Goal: Task Accomplishment & Management: Complete application form

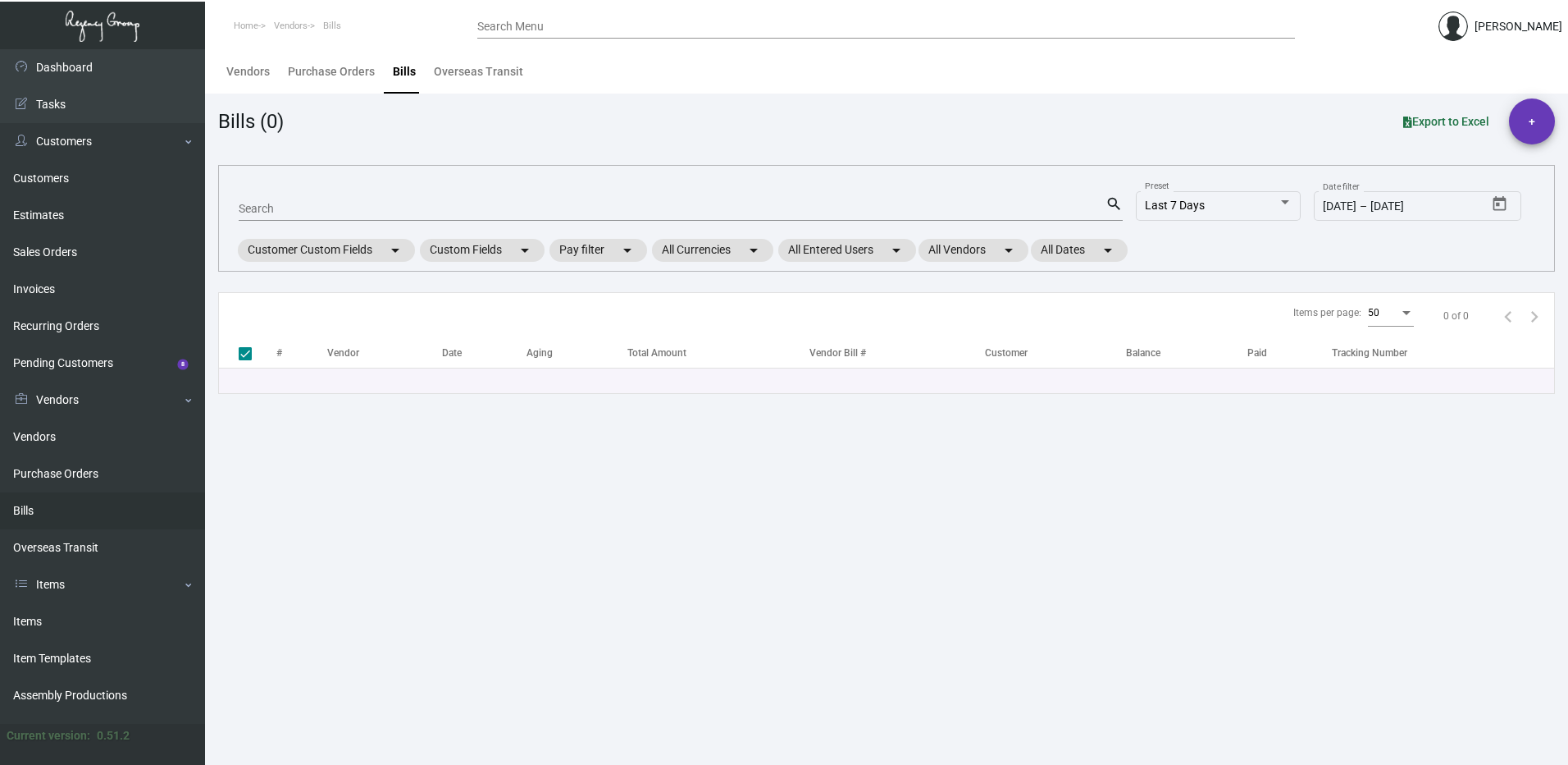
checkbox input "false"
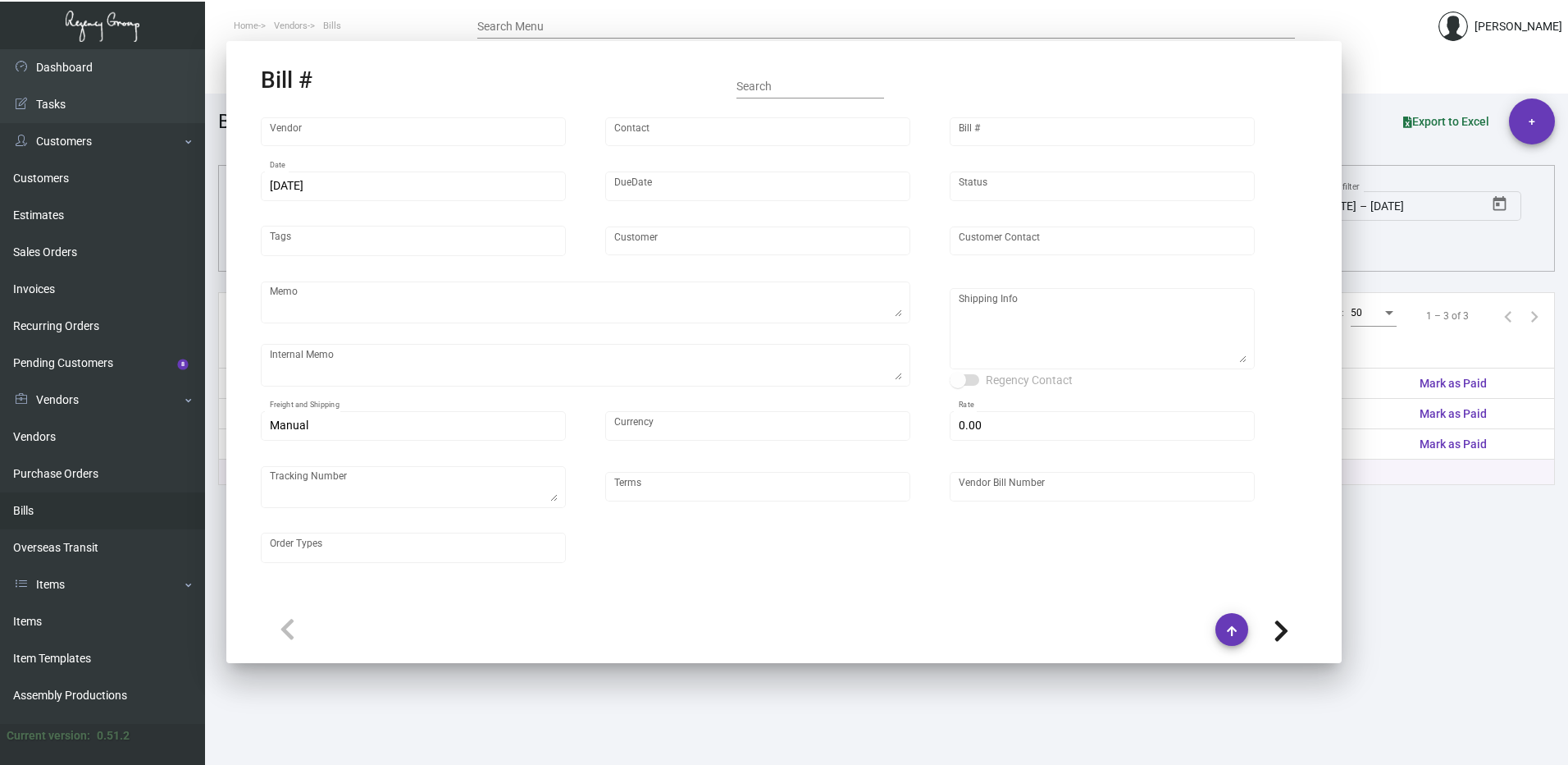
type input "Nexqo"
type input "[PERSON_NAME]"
type input "48132"
type input "[DATE]"
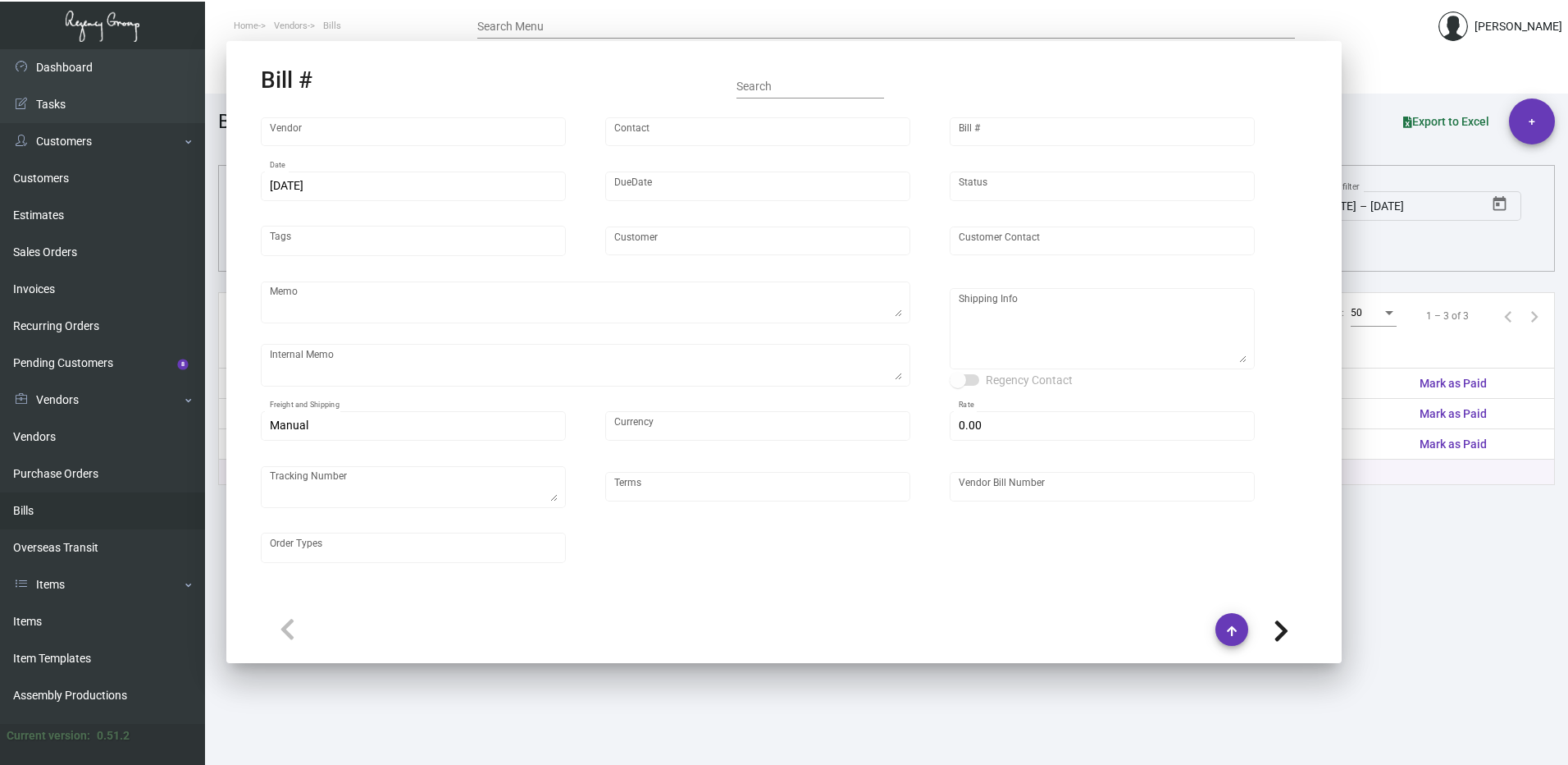
type input "[GEOGRAPHIC_DATA] [US_STATE]"
type textarea "Please ship 10k by air, 20k in the upcoming boat and the remaining in the next …"
type textarea "Regency Group NJ - [PERSON_NAME] [STREET_ADDRESS]"
type input "United States Dollar $"
type input "$ 0.00"
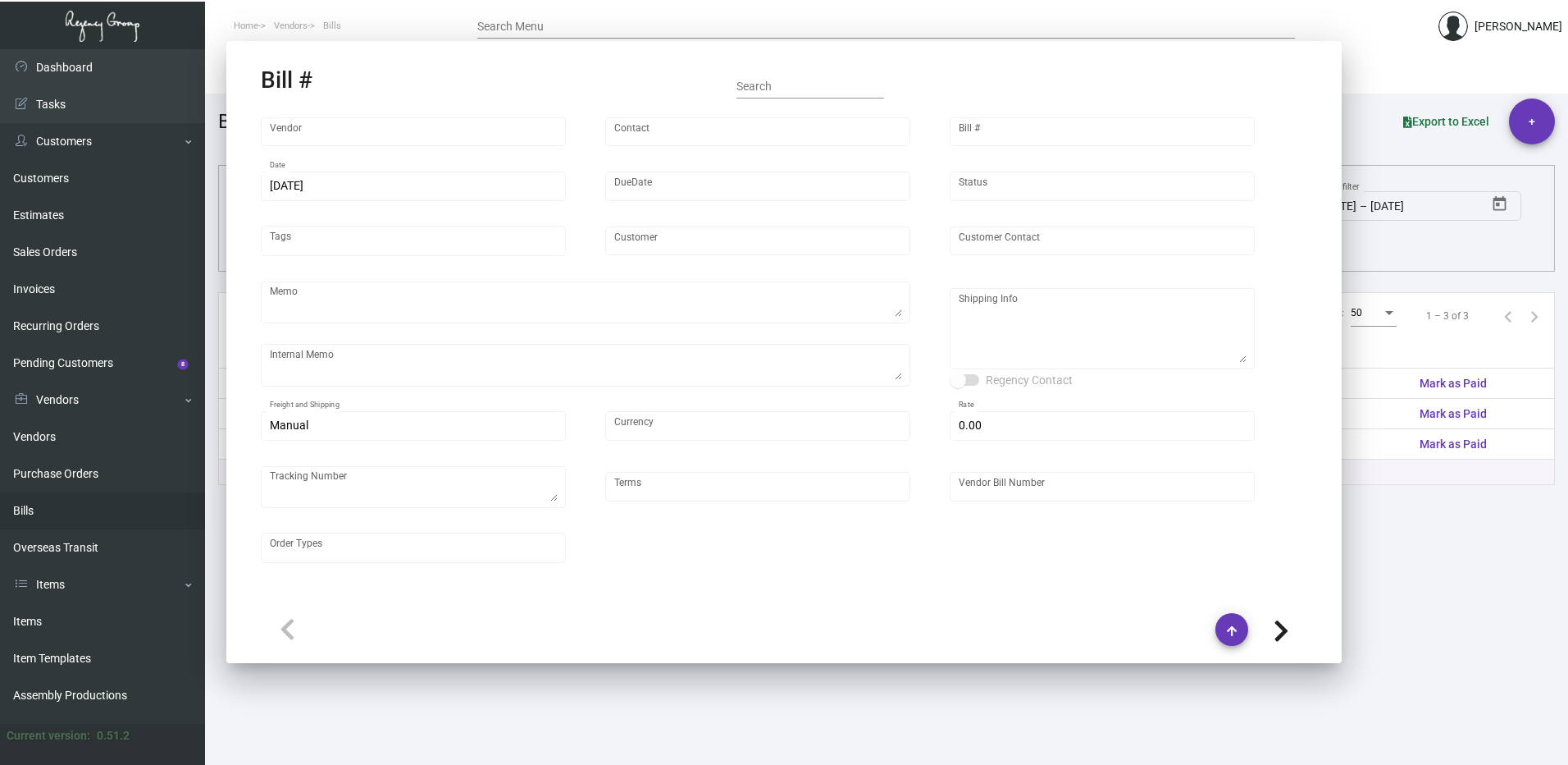
type input "Net 45"
type input "NEX-INRG37389-4"
